Goal: Task Accomplishment & Management: Manage account settings

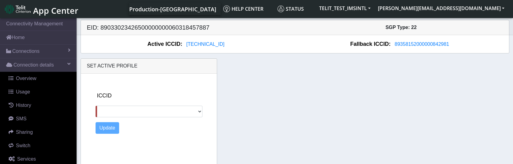
select select
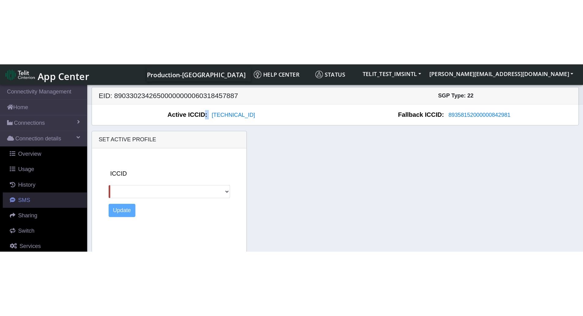
scroll to position [22, 0]
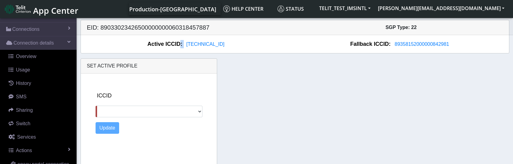
click at [199, 112] on select "89358152000000324121 89011703324536928620 89358152000000842981" at bounding box center [148, 112] width 107 height 12
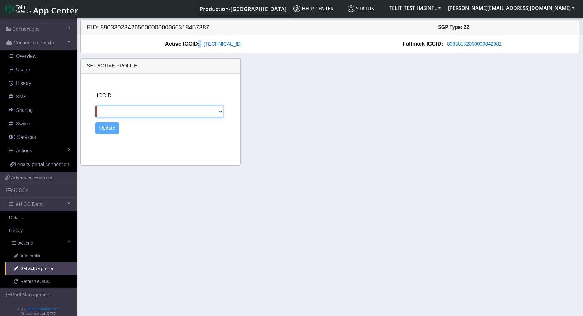
scroll to position [0, 0]
click at [465, 44] on span "89358152000000842981" at bounding box center [474, 44] width 54 height 5
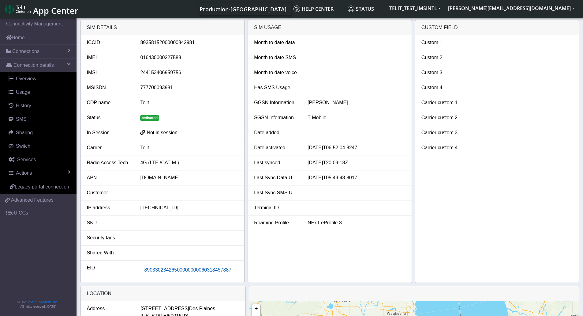
click at [174, 164] on span "89033023426500000000060318457887" at bounding box center [187, 269] width 87 height 5
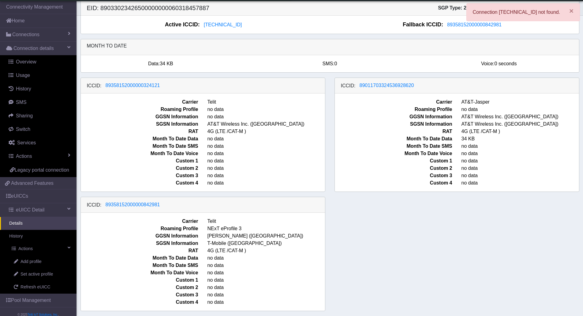
scroll to position [3, 0]
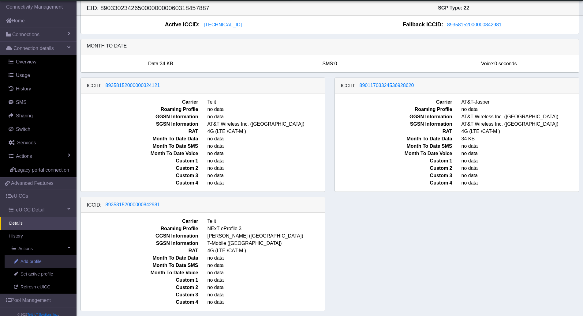
click at [42, 164] on span "Add profile" at bounding box center [31, 261] width 21 height 7
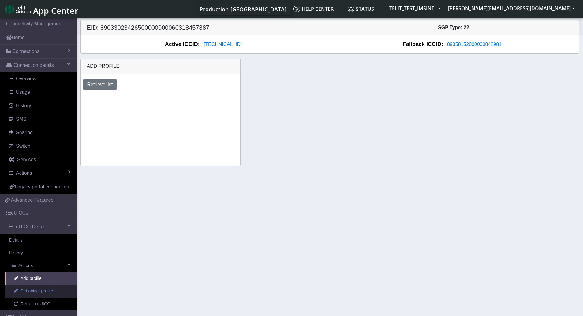
click at [46, 164] on span "Set active profile" at bounding box center [37, 290] width 32 height 7
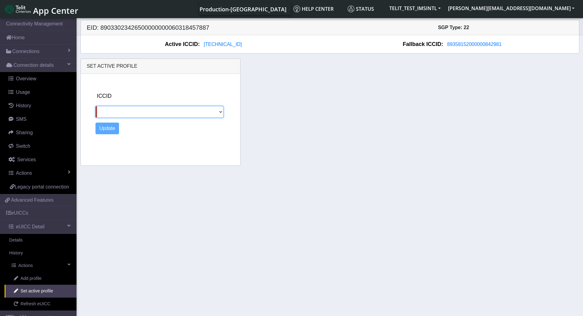
click at [162, 109] on select "89358152000000324121 89011703324536928620 89358152000000842981" at bounding box center [159, 112] width 128 height 12
select select "89358152000000324121"
click at [95, 106] on select "89358152000000324121 89011703324536928620 89358152000000842981" at bounding box center [159, 112] width 128 height 12
click at [107, 130] on button "Update" at bounding box center [107, 128] width 24 height 12
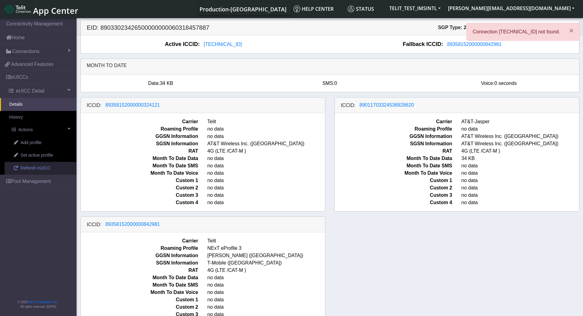
click at [43, 167] on span "Refresh eUICC" at bounding box center [36, 168] width 30 height 7
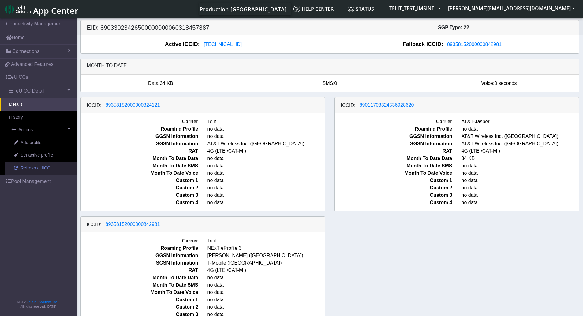
click at [35, 167] on span "Refresh eUICC" at bounding box center [36, 168] width 30 height 7
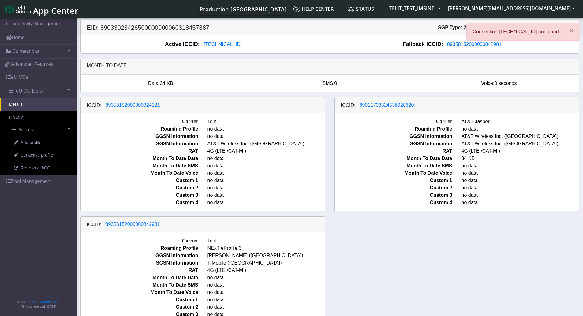
click at [467, 44] on div "× Connection 89462008025000000088 not found." at bounding box center [523, 34] width 114 height 23
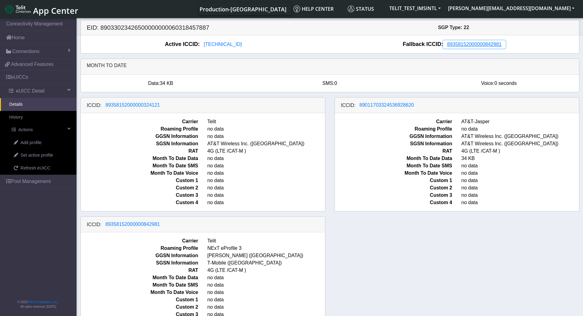
click at [467, 44] on span "89358152000000842981" at bounding box center [474, 44] width 54 height 5
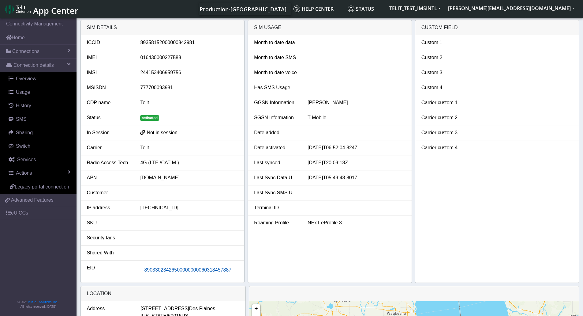
click at [177, 270] on span "89033023426500000000060318457887" at bounding box center [187, 269] width 87 height 5
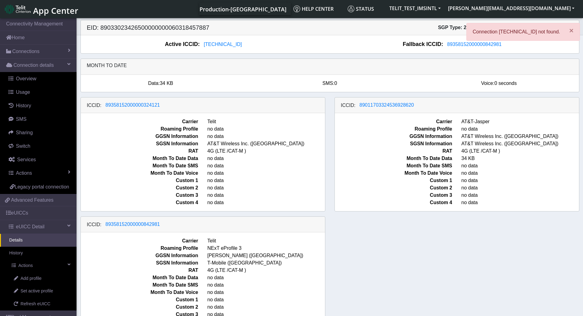
scroll to position [3, 0]
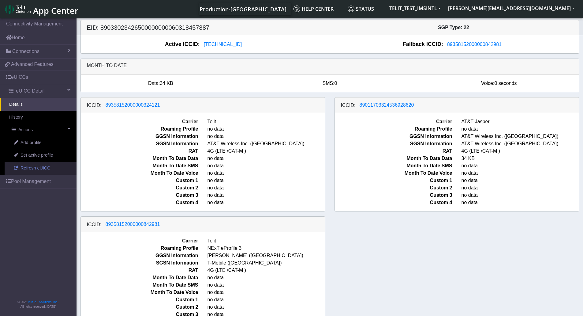
click at [40, 170] on span "Refresh eUICC" at bounding box center [36, 168] width 30 height 7
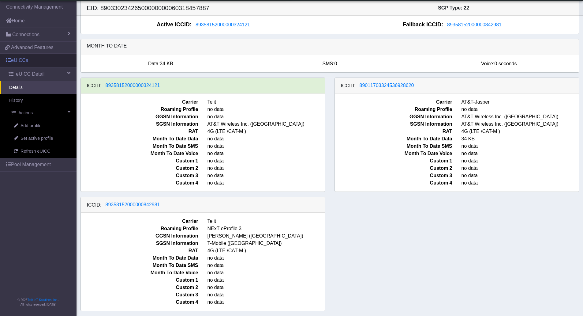
scroll to position [3, 0]
click at [41, 163] on link "Pool Management" at bounding box center [38, 164] width 77 height 13
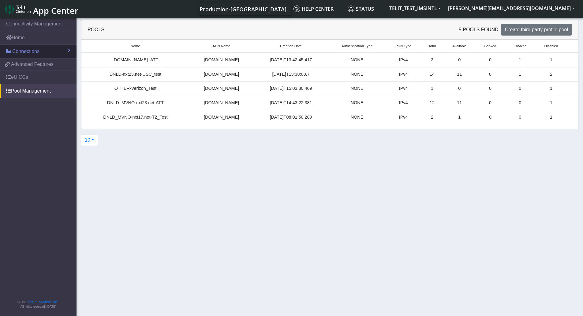
click at [31, 52] on span "Connections" at bounding box center [25, 51] width 27 height 7
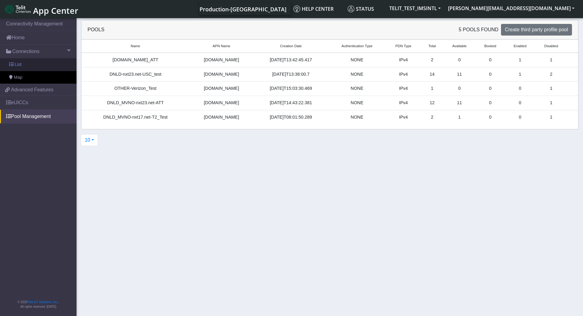
click at [17, 63] on span "List" at bounding box center [18, 64] width 7 height 7
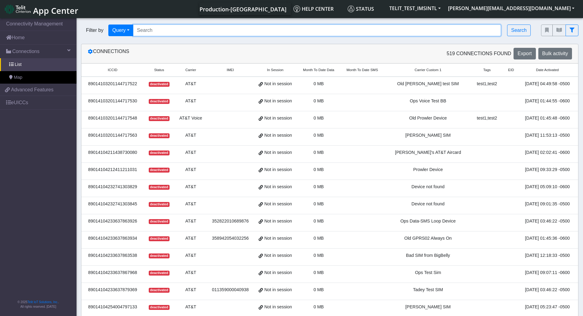
click at [174, 30] on input "Search..." at bounding box center [317, 30] width 368 height 12
paste input "Robert <robert@techtalksummits.com>"
type input "R"
click at [207, 30] on input "Search..." at bounding box center [317, 30] width 368 height 12
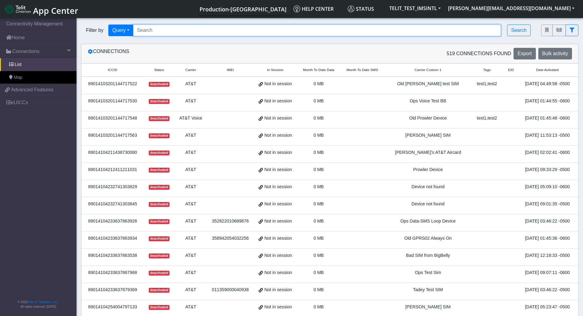
paste input "311588124000520"
type input "311588124000520"
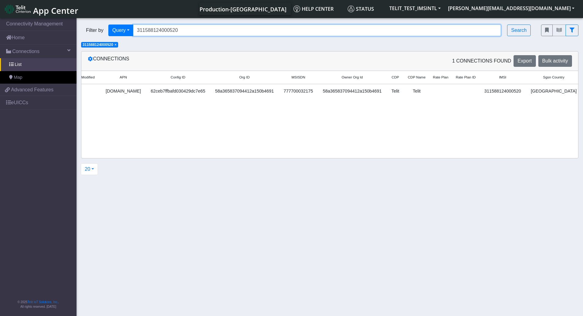
scroll to position [0, 692]
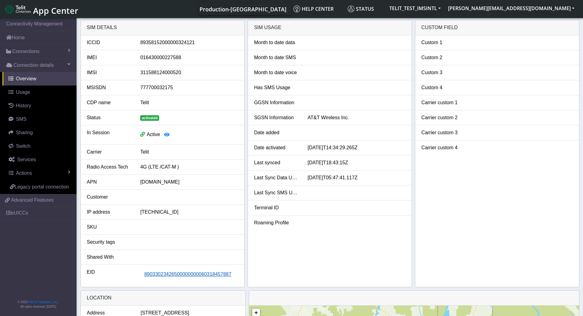
click at [170, 276] on span "89033023426500000000060318457887" at bounding box center [187, 273] width 87 height 5
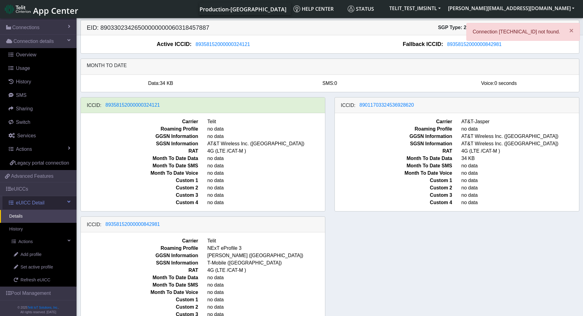
scroll to position [37, 0]
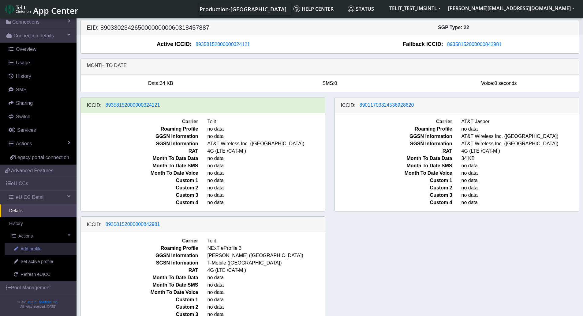
click at [40, 247] on span "Add profile" at bounding box center [31, 248] width 21 height 7
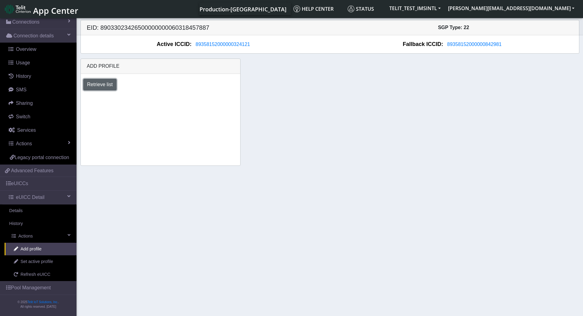
click at [109, 84] on button "Retrieve list" at bounding box center [100, 85] width 34 height 12
click at [164, 101] on select "Select profile to add OTHER-nxt23.net_ATT DNLD-nxt23.net-USC_test OTHER-Verizon…" at bounding box center [126, 101] width 87 height 12
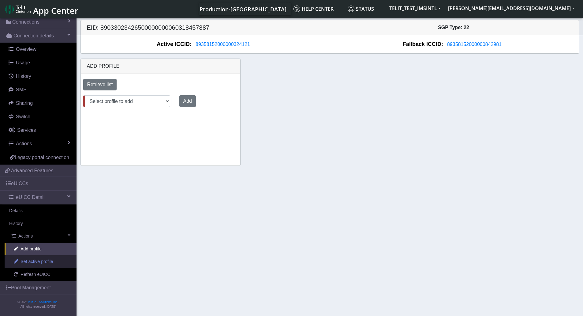
click at [40, 260] on span "Set active profile" at bounding box center [37, 261] width 32 height 7
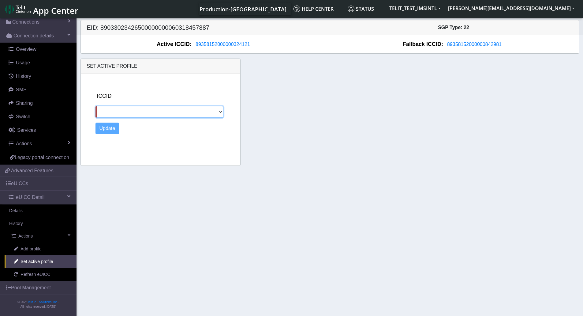
click at [221, 110] on select "89462008025000000088 89011703324536928620 89358152000000842981" at bounding box center [159, 112] width 128 height 12
click at [410, 168] on section "Connectivity Management Home Connections List Map Connection details Overview U…" at bounding box center [291, 167] width 583 height 301
click at [215, 110] on select "89462008025000000088 89011703324536928620 89358152000000842981" at bounding box center [159, 112] width 128 height 12
select select "[TECHNICAL_ID]"
click at [95, 106] on select "89462008025000000088 89011703324536928620 89358152000000842981" at bounding box center [159, 112] width 128 height 12
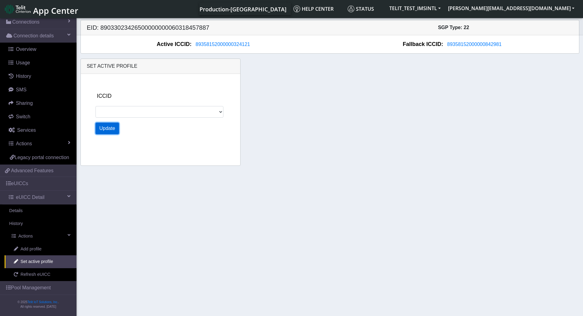
click at [107, 129] on button "Update" at bounding box center [107, 128] width 24 height 12
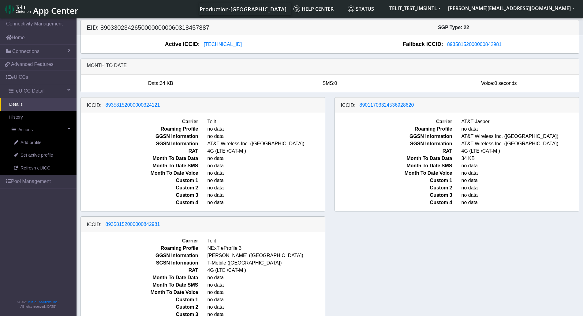
drag, startPoint x: 164, startPoint y: 227, endPoint x: 174, endPoint y: 231, distance: 11.0
click at [171, 232] on div "ICCID: [TECHNICAL_ID]" at bounding box center [203, 224] width 244 height 16
click at [28, 156] on span "Set active profile" at bounding box center [37, 155] width 32 height 7
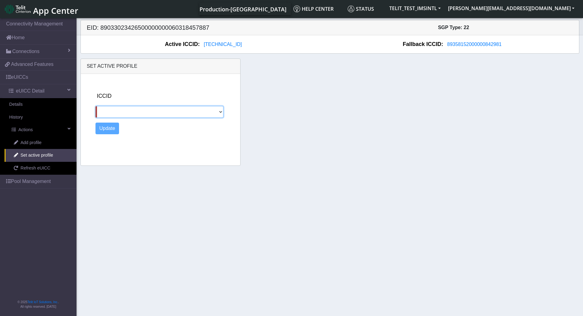
click at [222, 111] on select "89358152000000324121 89011703324536928620 89358152000000842981" at bounding box center [159, 112] width 128 height 12
select select "89358152000000842981"
click at [95, 106] on select "89358152000000324121 89011703324536928620 89358152000000842981" at bounding box center [159, 112] width 128 height 12
click at [106, 126] on button "Update" at bounding box center [107, 128] width 24 height 12
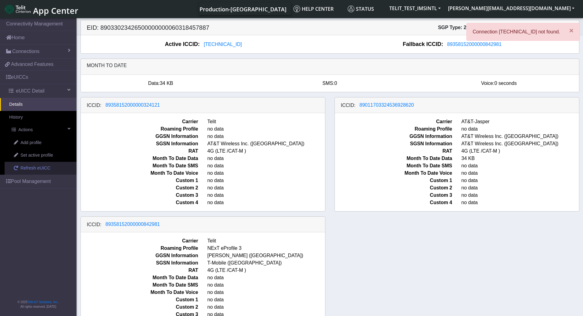
click at [36, 169] on span "Refresh eUICC" at bounding box center [36, 168] width 30 height 7
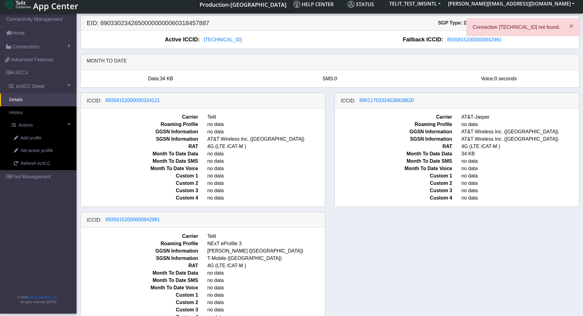
scroll to position [3, 0]
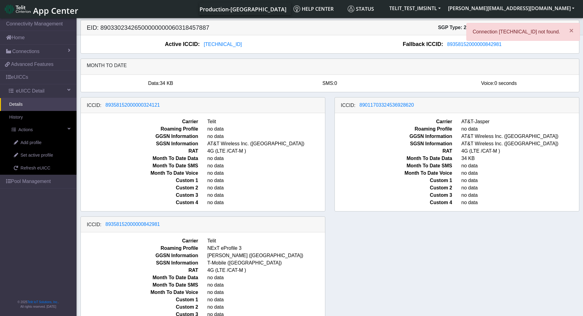
scroll to position [3, 0]
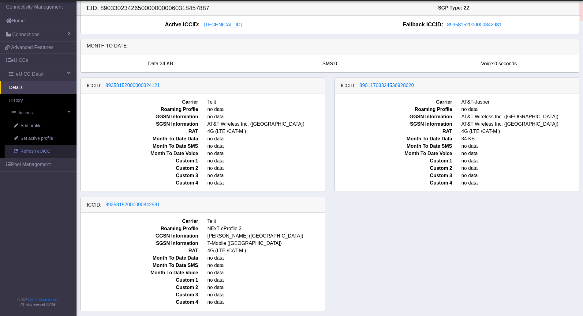
click at [32, 150] on span "Refresh eUICC" at bounding box center [36, 151] width 30 height 7
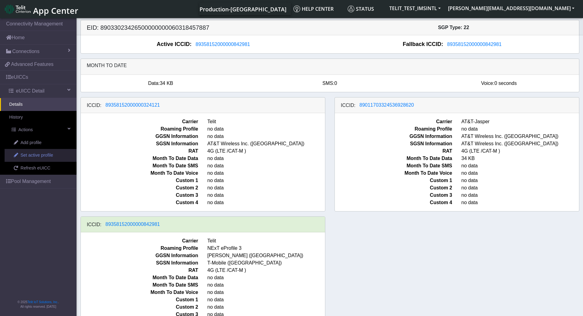
click at [36, 155] on span "Set active profile" at bounding box center [37, 155] width 32 height 7
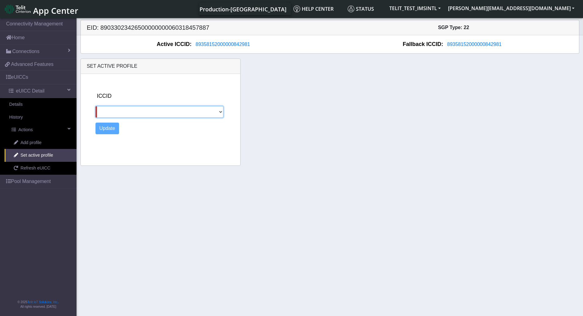
click at [221, 111] on select "89462008025000000088 89358152000000324121 89011703324536928620" at bounding box center [159, 112] width 128 height 12
select select "89011703324536928620"
click at [95, 106] on select "89462008025000000088 89358152000000324121 89011703324536928620" at bounding box center [159, 112] width 128 height 12
click at [108, 130] on button "Update" at bounding box center [107, 128] width 24 height 12
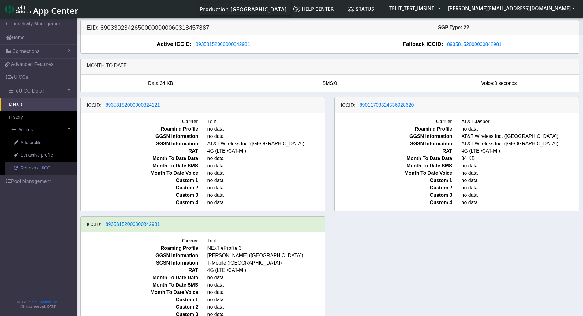
click at [28, 168] on span "Refresh eUICC" at bounding box center [36, 168] width 30 height 7
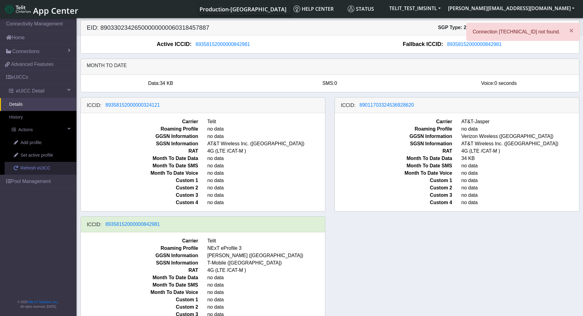
click at [40, 169] on span "Refresh eUICC" at bounding box center [36, 168] width 30 height 7
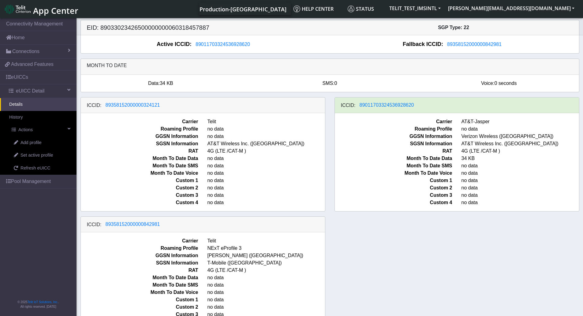
scroll to position [3, 0]
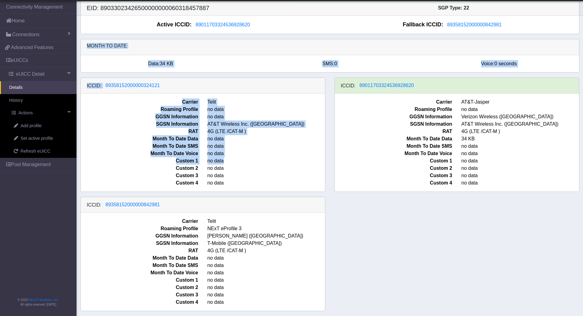
drag, startPoint x: 516, startPoint y: 23, endPoint x: 288, endPoint y: 161, distance: 266.5
click at [308, 160] on div "EID: 89033023426500000000060318457887 SGP Type: 22 Active ICCID: [TECHNICAL_ID]…" at bounding box center [329, 157] width 499 height 315
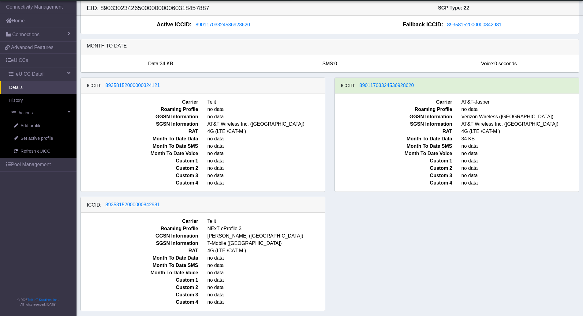
click at [290, 192] on div "ICCID: 89358152000000324121 Carrier Telit Roaming Profile no data GGSN Informat…" at bounding box center [330, 196] width 508 height 238
drag, startPoint x: 182, startPoint y: 204, endPoint x: 103, endPoint y: 219, distance: 79.8
click at [102, 218] on div "ICCID: 89358152000000842981 Carrier Telit Roaming Profile NExT eProfile 3 GGSN …" at bounding box center [202, 253] width 245 height 114
click at [111, 206] on span "89358152000000842981" at bounding box center [133, 204] width 54 height 5
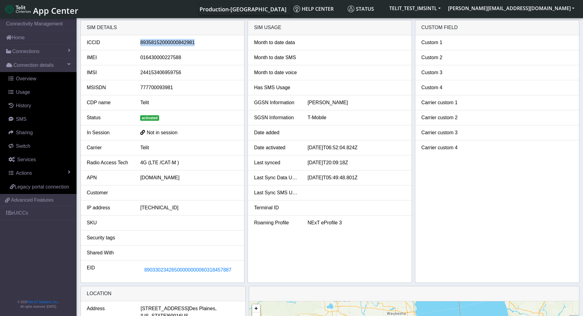
drag, startPoint x: 197, startPoint y: 43, endPoint x: 139, endPoint y: 46, distance: 57.6
click at [139, 46] on div "89358152000000842981" at bounding box center [189, 42] width 107 height 7
copy div "89358152000000842981"
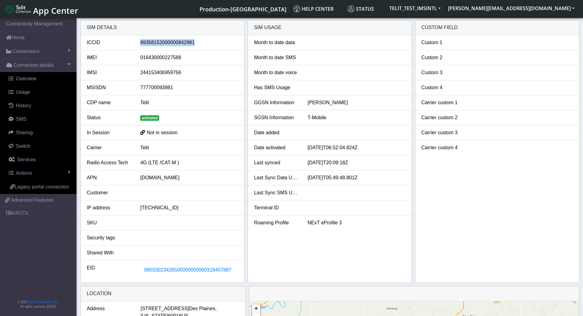
copy div "89358152000000842981"
click at [444, 9] on button "TELIT_TEST_IMSINTL" at bounding box center [415, 8] width 59 height 11
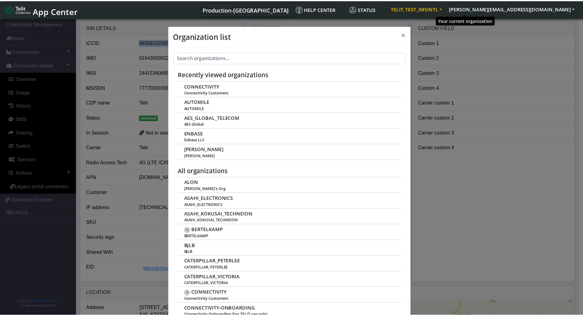
scroll to position [2, 0]
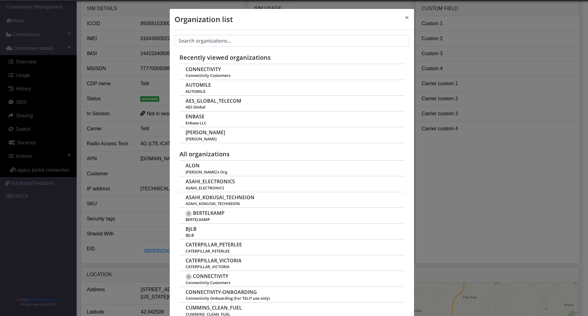
click at [492, 9] on div "Organization list × Recently viewed organizations CONNECTIVITY Connectivity Cus…" at bounding box center [294, 158] width 588 height 316
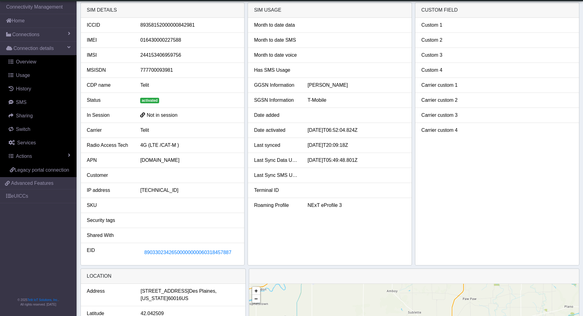
scroll to position [0, 0]
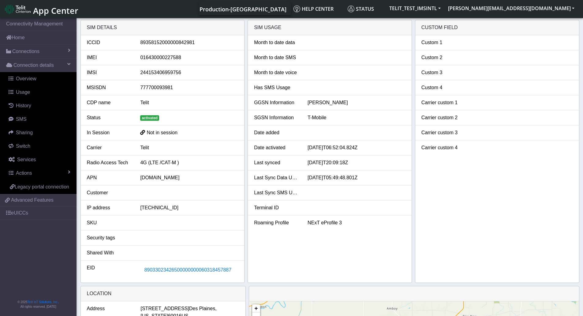
click at [286, 10] on span "Production-[GEOGRAPHIC_DATA]" at bounding box center [243, 9] width 87 height 7
click at [286, 11] on span "Production-[GEOGRAPHIC_DATA]" at bounding box center [243, 9] width 87 height 7
drag, startPoint x: 200, startPoint y: 42, endPoint x: 138, endPoint y: 39, distance: 61.6
click at [137, 39] on div "89358152000000842981" at bounding box center [189, 42] width 107 height 7
copy div "89358152000000842981"
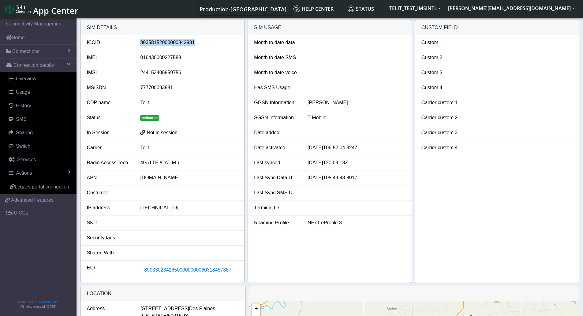
click at [55, 12] on span "App Center" at bounding box center [55, 10] width 45 height 11
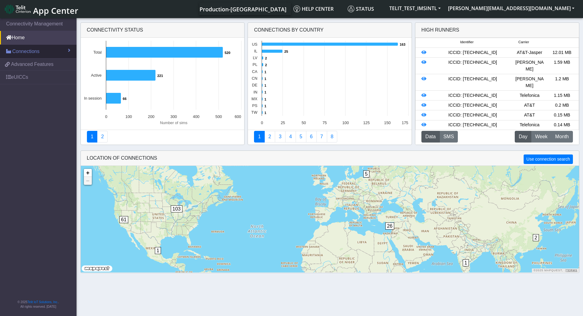
click at [32, 51] on span "Connections" at bounding box center [25, 51] width 27 height 7
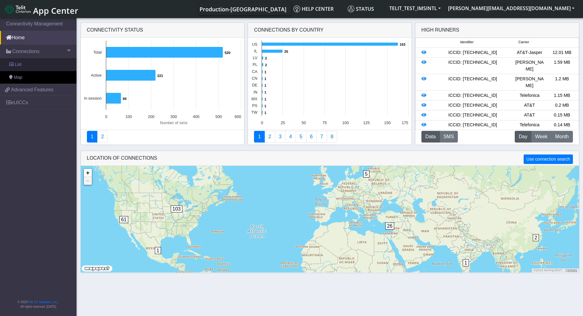
click at [21, 69] on link "List" at bounding box center [38, 64] width 77 height 13
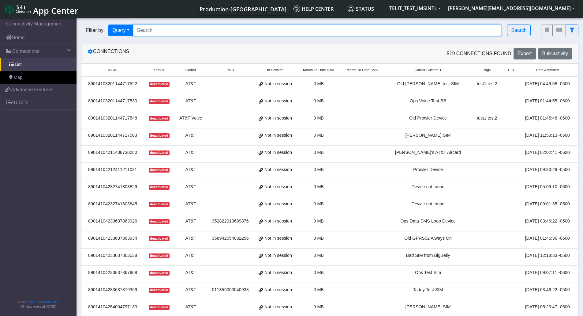
click at [245, 31] on input "Search..." at bounding box center [317, 30] width 368 height 12
paste input "LE910C4-WWXD"
drag, startPoint x: 173, startPoint y: 24, endPoint x: 75, endPoint y: 12, distance: 98.7
click at [75, 17] on body "App Center Production-US Help center Status TELIT_TEST_IMSINTL stephen.agbohlah…" at bounding box center [291, 167] width 583 height 301
click at [262, 29] on input "LE910C4-WWXD" at bounding box center [317, 30] width 368 height 12
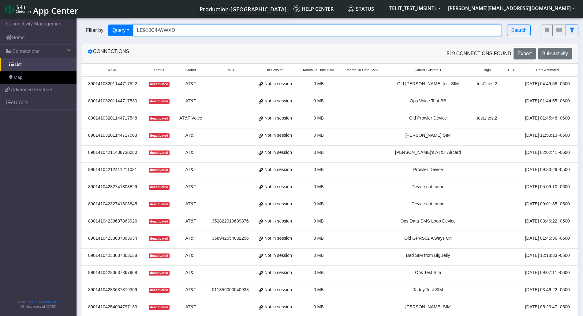
type input "LE910C4-WWXD"
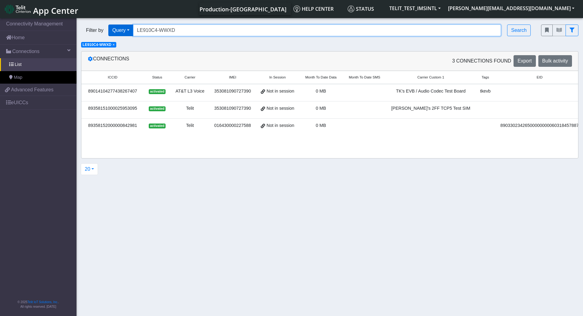
drag, startPoint x: 195, startPoint y: 29, endPoint x: 114, endPoint y: 27, distance: 80.2
click at [114, 27] on div "Filter by Query Query In Session Not connected Tags Country Operator LE910C4-WW…" at bounding box center [306, 30] width 451 height 12
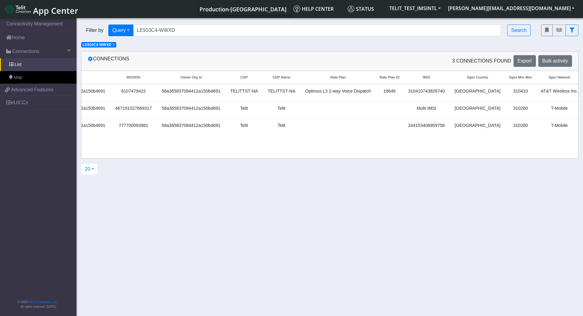
scroll to position [0, 906]
